Goal: Transaction & Acquisition: Purchase product/service

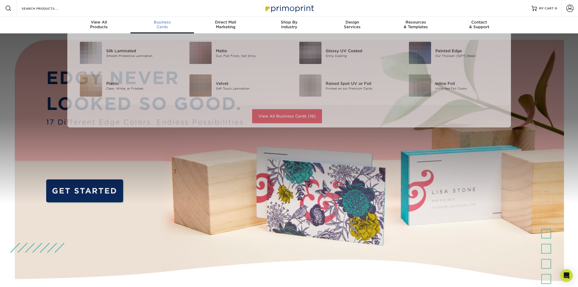
click at [162, 29] on link "Business Cards" at bounding box center [161, 25] width 63 height 17
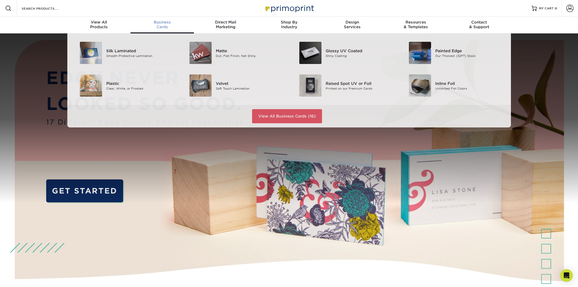
click at [159, 24] on span "Business" at bounding box center [161, 22] width 63 height 5
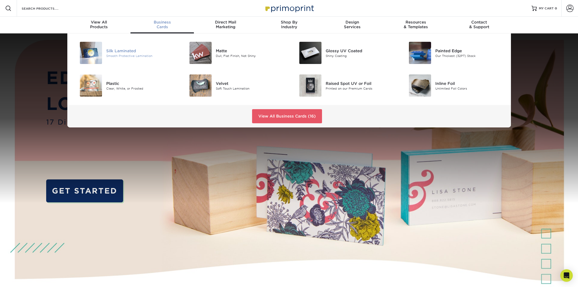
click at [124, 49] on div "Silk Laminated" at bounding box center [140, 51] width 69 height 6
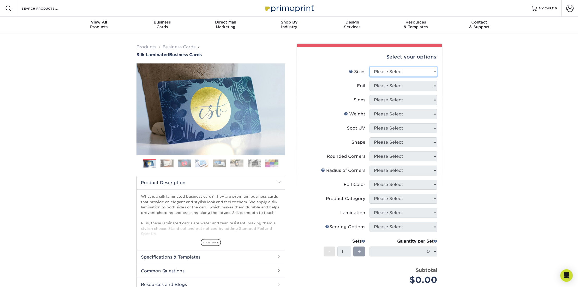
click at [383, 71] on select "Please Select 1.5" x 3.5" - Mini 1.75" x 3.5" - Mini 2" x 2" - Square 2" x 3" -…" at bounding box center [404, 72] width 68 height 10
